Goal: Information Seeking & Learning: Learn about a topic

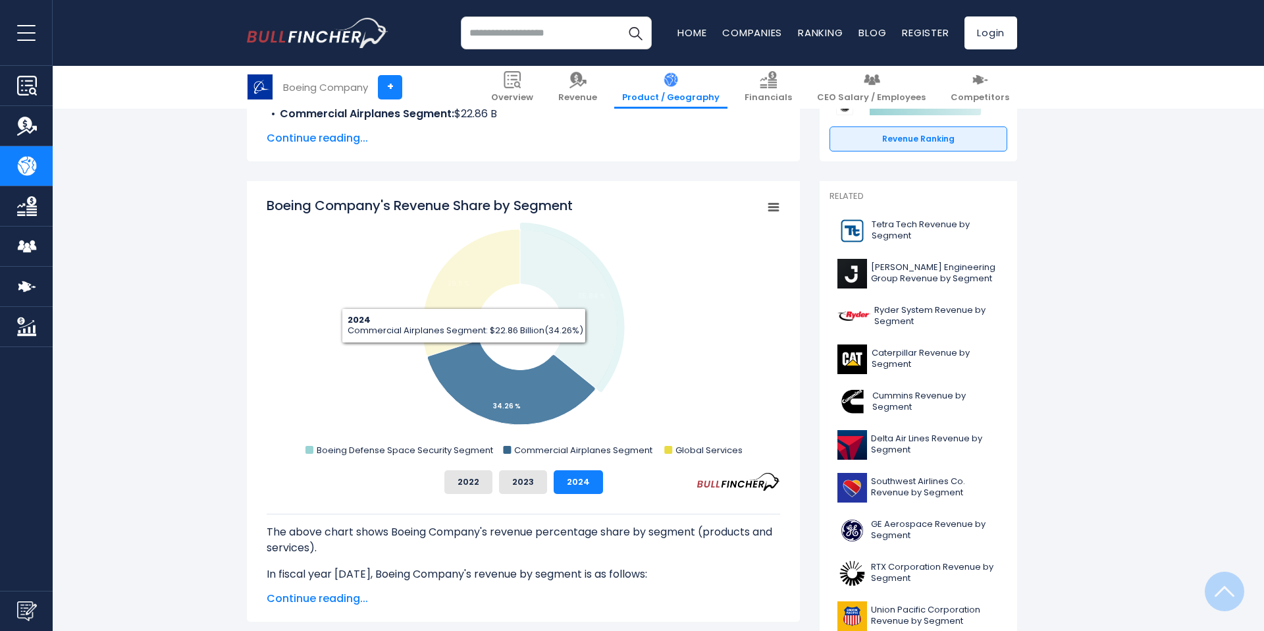
scroll to position [294, 0]
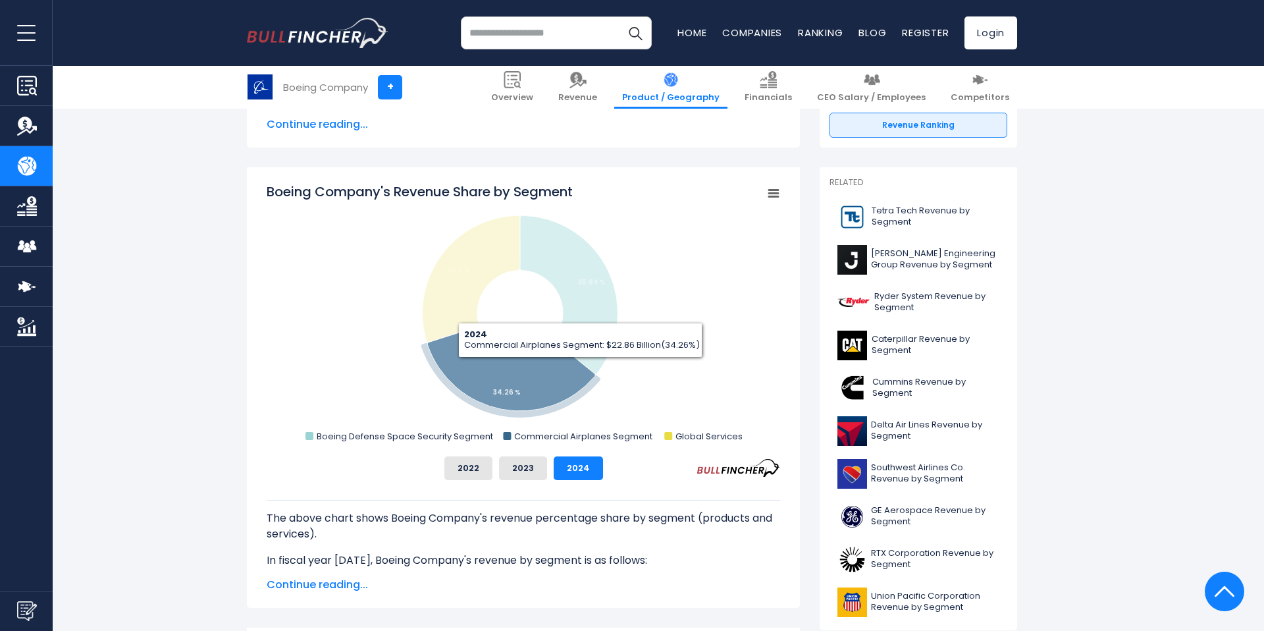
drag, startPoint x: 599, startPoint y: 329, endPoint x: 551, endPoint y: 404, distance: 89.1
click at [560, 404] on g "Boeing Company's Revenue Share by Segment" at bounding box center [519, 316] width 197 height 202
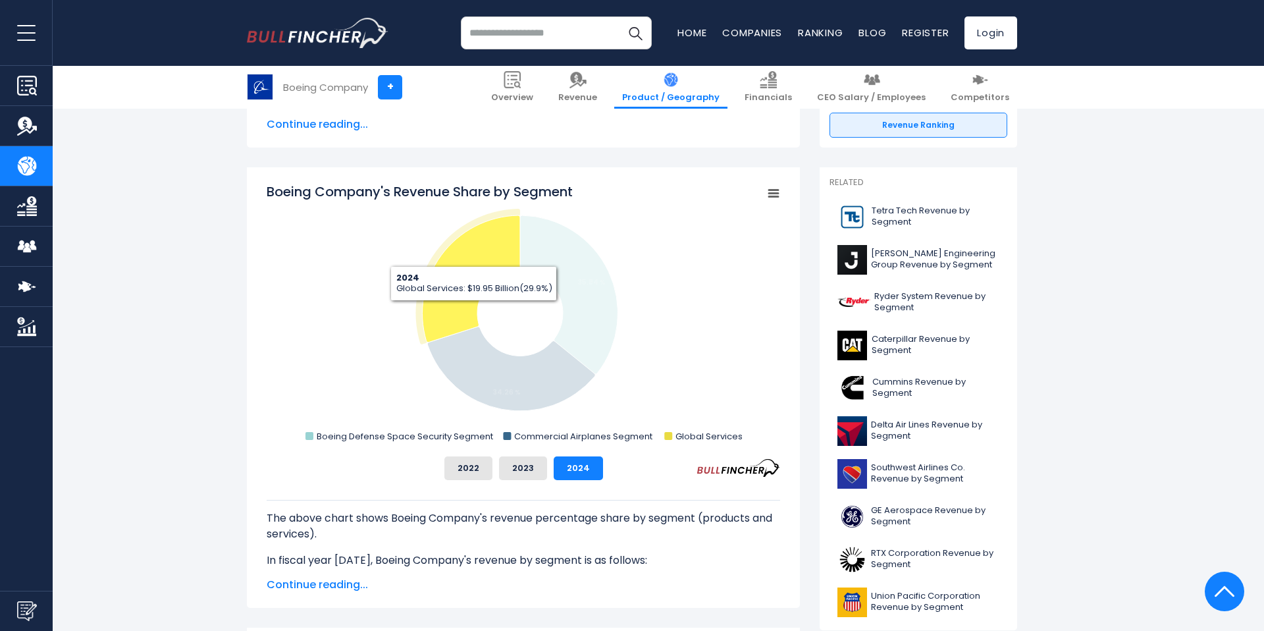
click at [471, 302] on icon "Boeing Company's Revenue Share by Segment" at bounding box center [471, 278] width 97 height 127
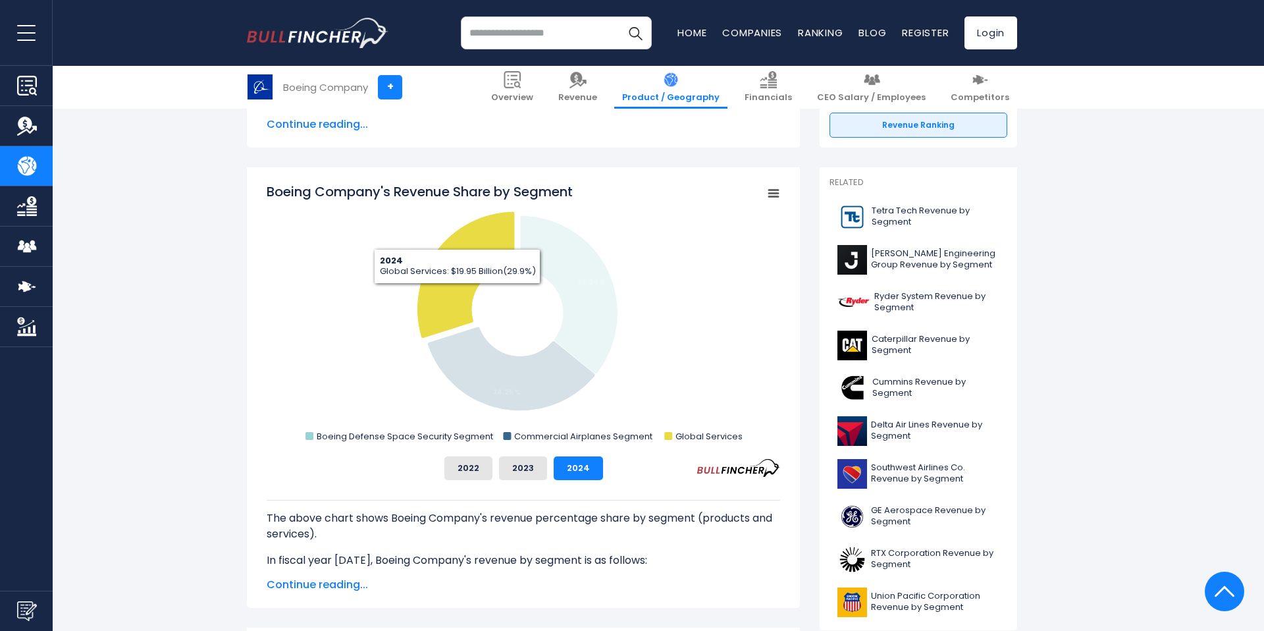
click at [451, 290] on icon "Boeing Company's Revenue Share by Segment" at bounding box center [465, 274] width 97 height 127
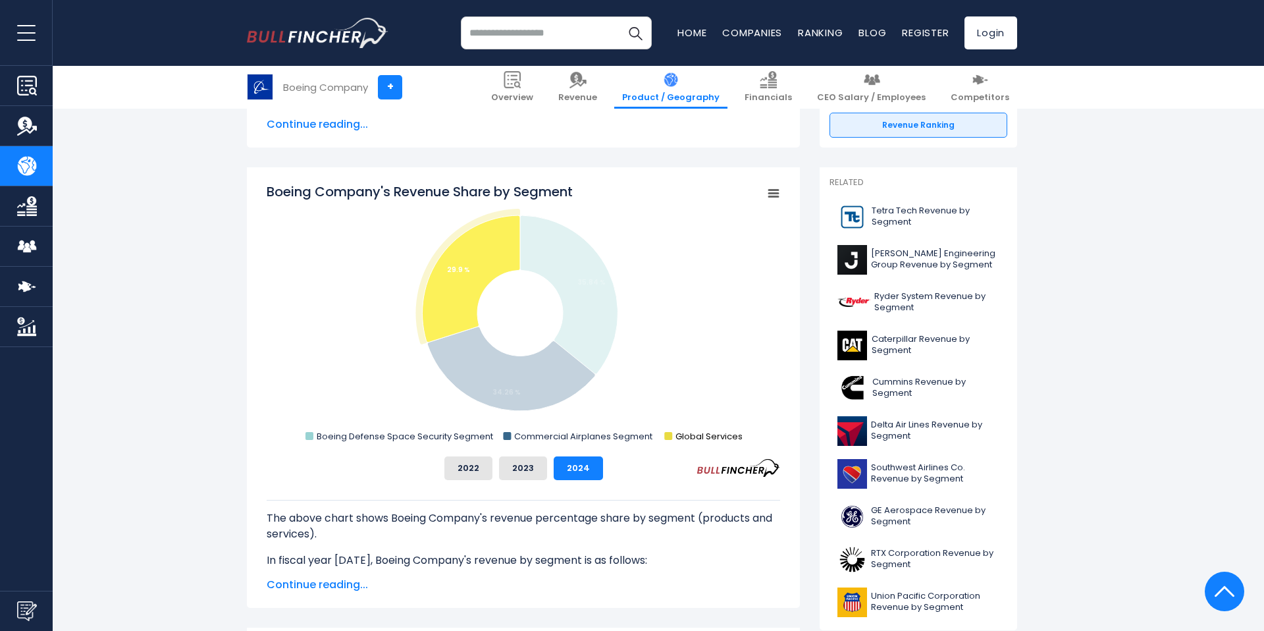
click at [694, 440] on text "Global Services" at bounding box center [709, 436] width 67 height 13
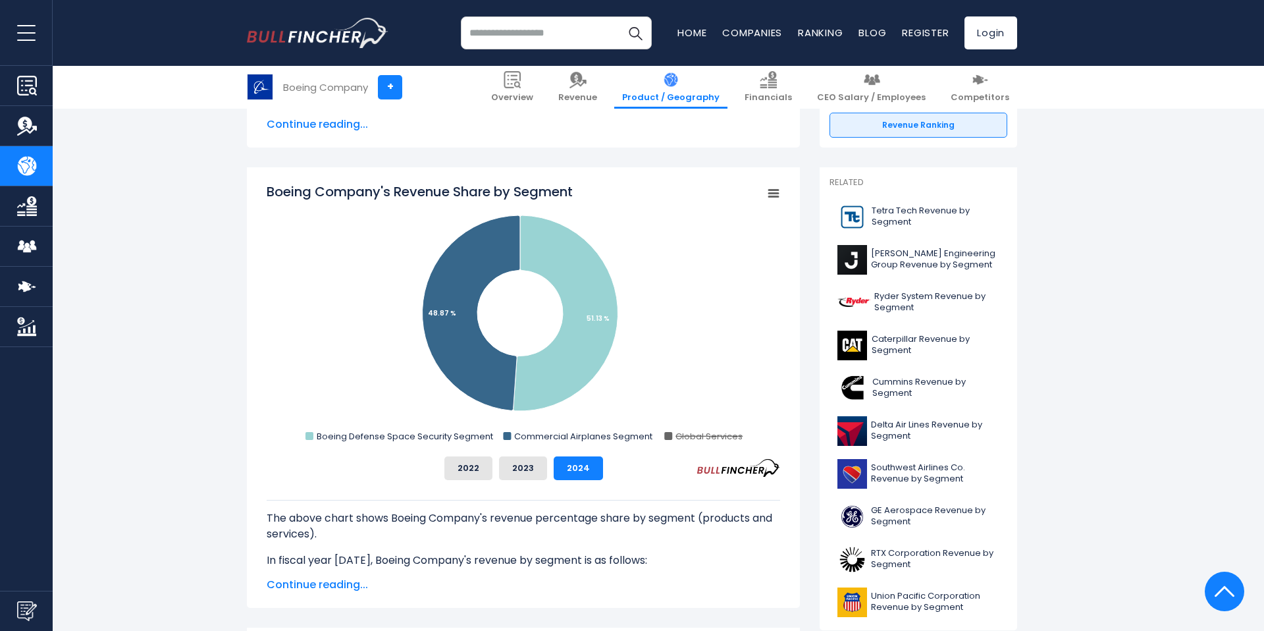
click at [685, 437] on text "Global Services" at bounding box center [709, 436] width 67 height 13
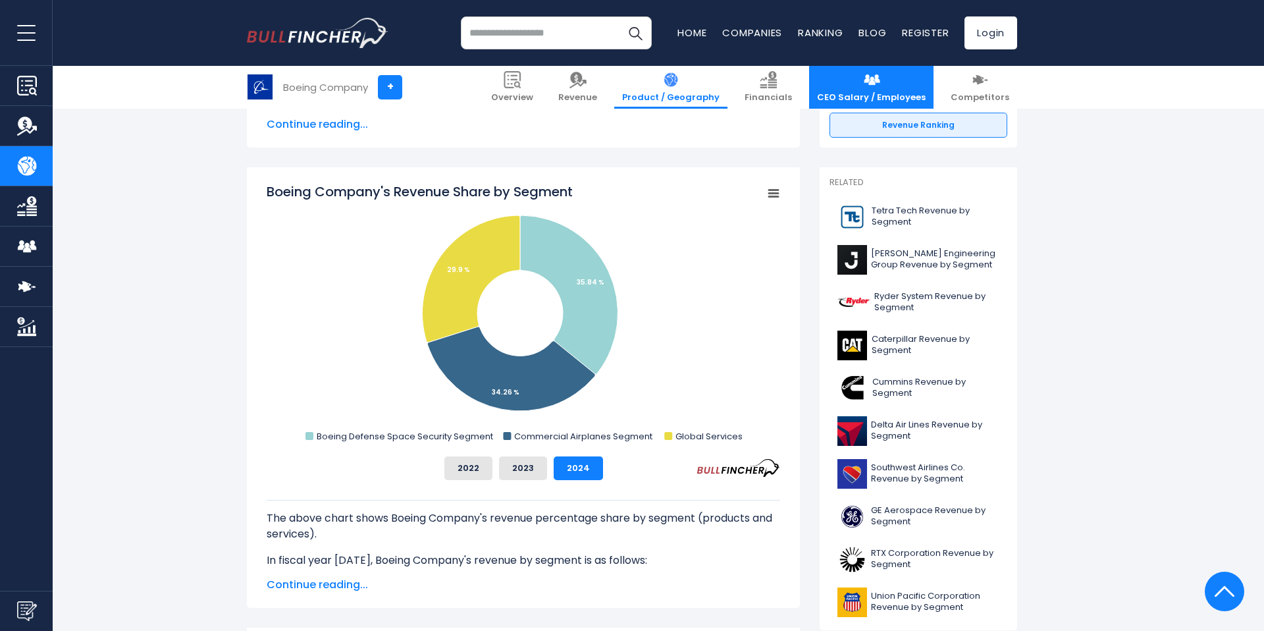
click at [897, 86] on link "CEO Salary / Employees" at bounding box center [871, 87] width 124 height 43
click at [891, 90] on link "CEO Salary / Employees" at bounding box center [871, 87] width 124 height 43
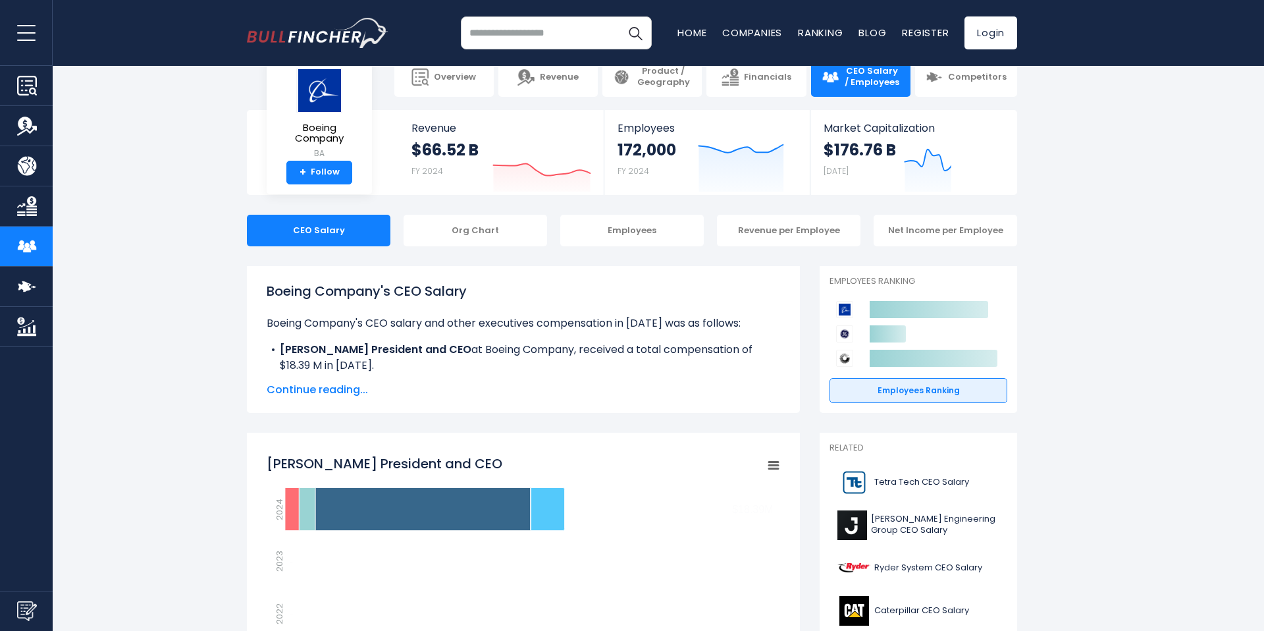
scroll to position [30, 0]
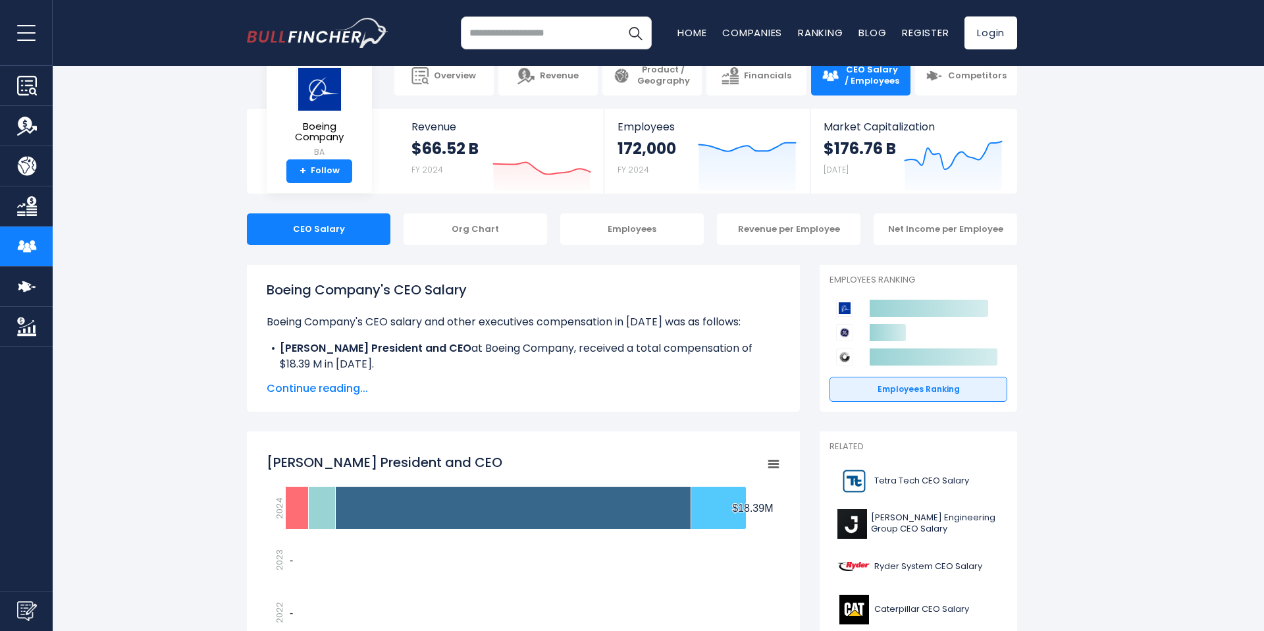
click at [503, 39] on input "search" at bounding box center [556, 32] width 191 height 33
type input "**********"
click at [619, 16] on button "Search" at bounding box center [635, 32] width 33 height 33
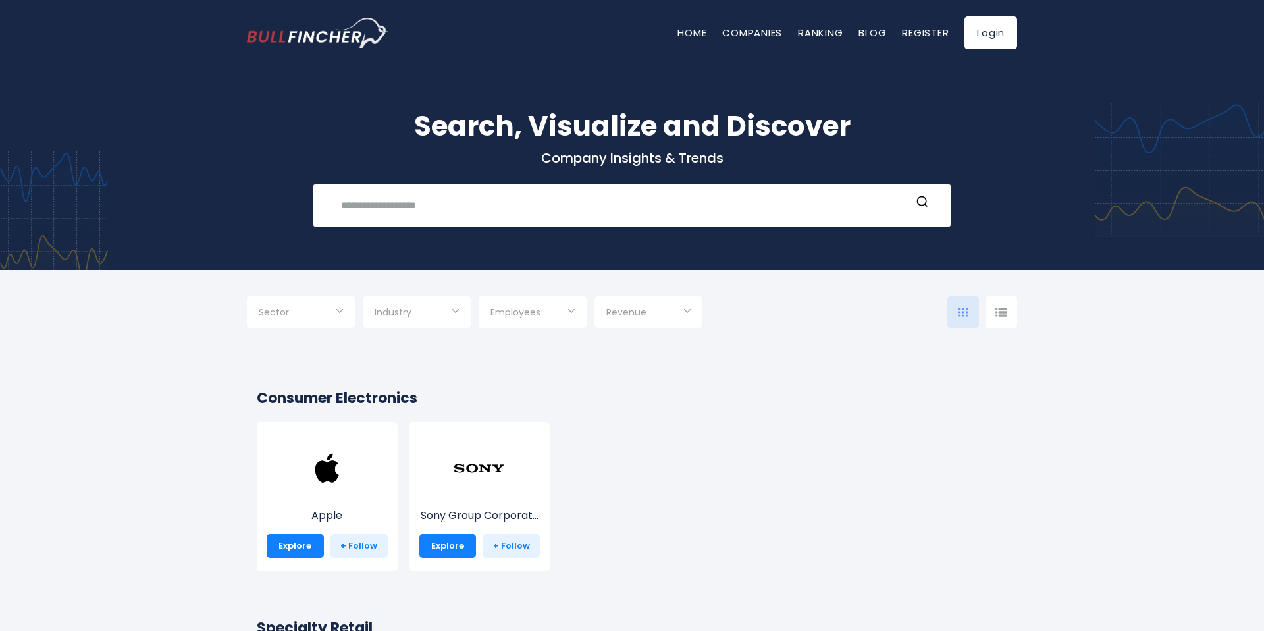
click at [419, 202] on input "text" at bounding box center [622, 205] width 578 height 24
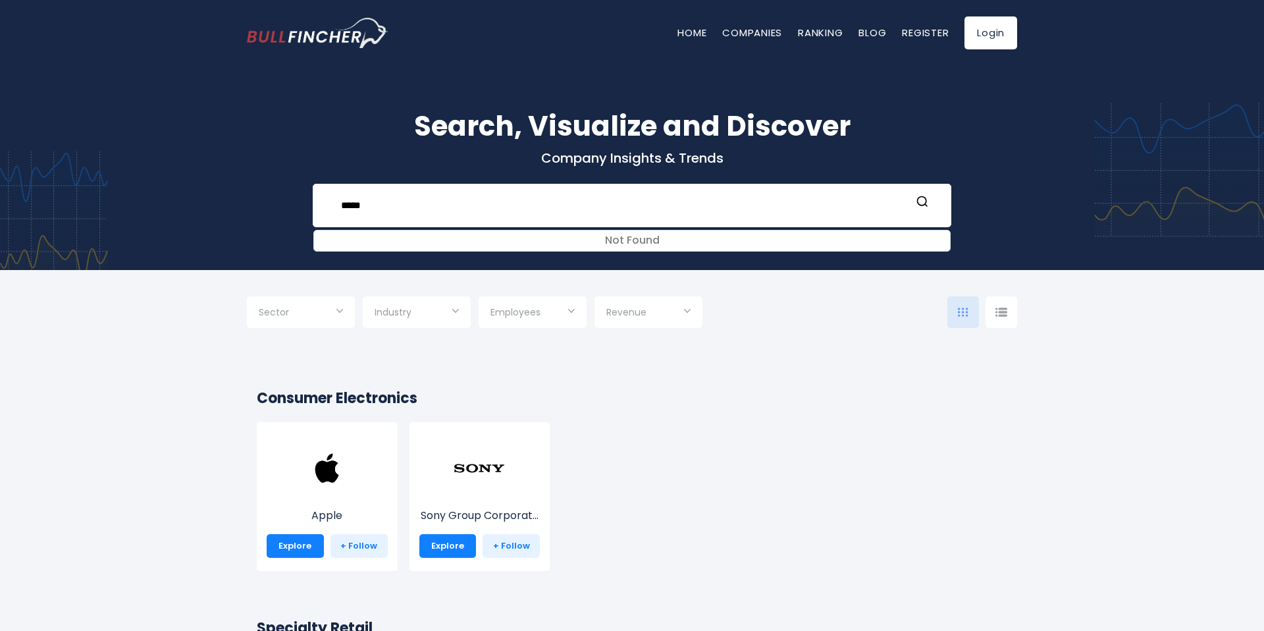
paste input "******"
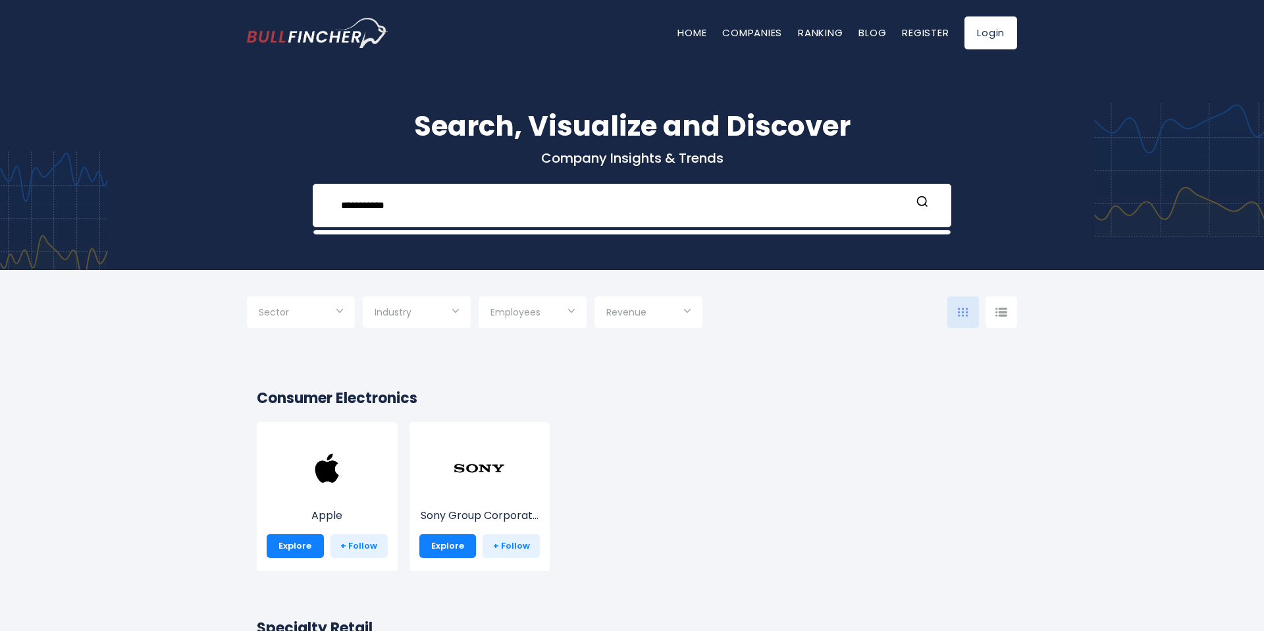
type input "**********"
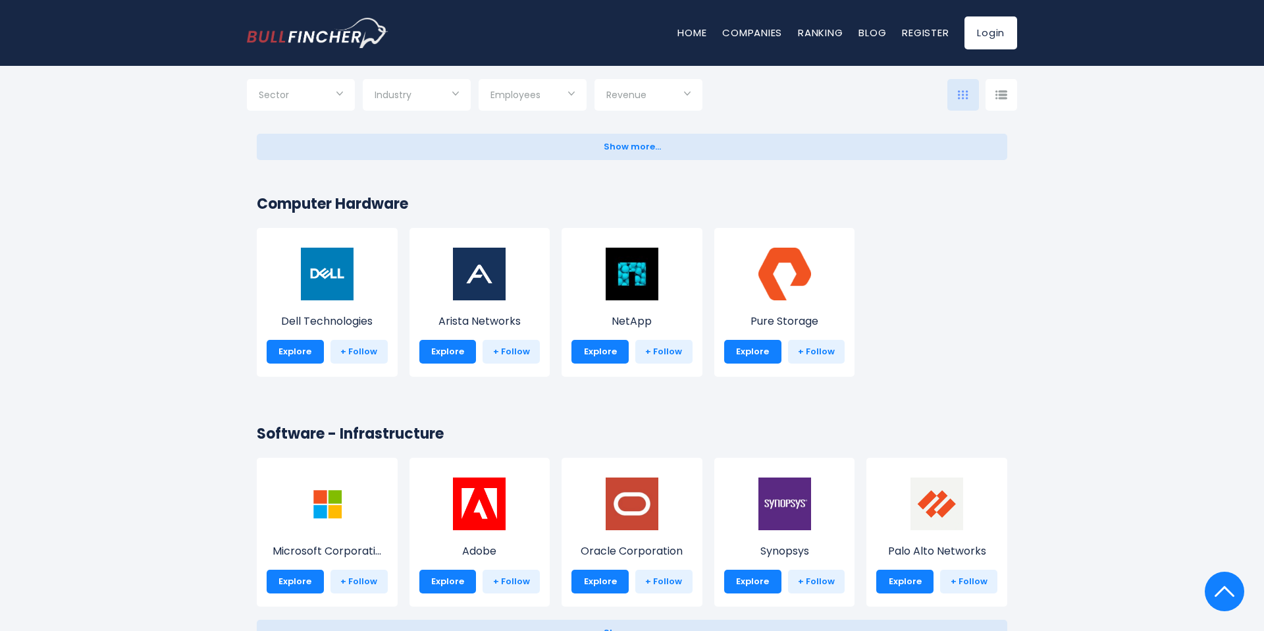
scroll to position [839, 0]
